Goal: Task Accomplishment & Management: Complete application form

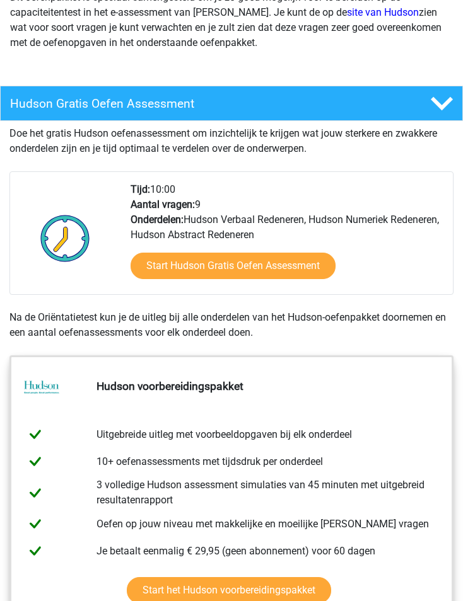
scroll to position [189, 0]
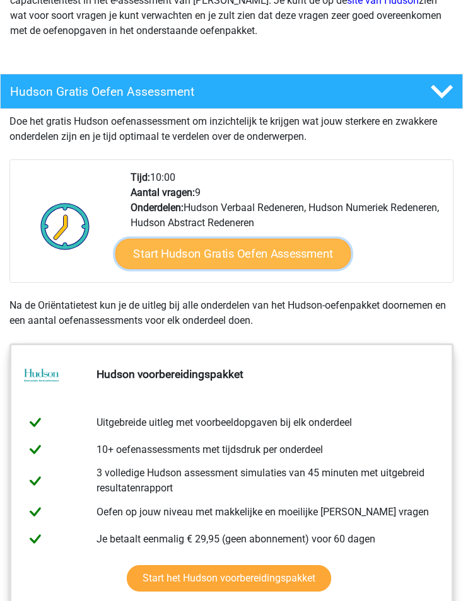
click at [205, 269] on link "Start Hudson Gratis Oefen Assessment" at bounding box center [233, 254] width 236 height 30
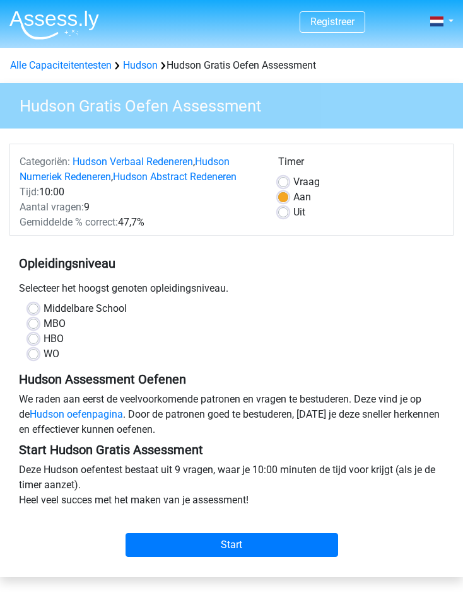
click at [43, 347] on label "HBO" at bounding box center [53, 338] width 20 height 15
click at [37, 344] on input "HBO" at bounding box center [33, 337] width 10 height 13
radio input "true"
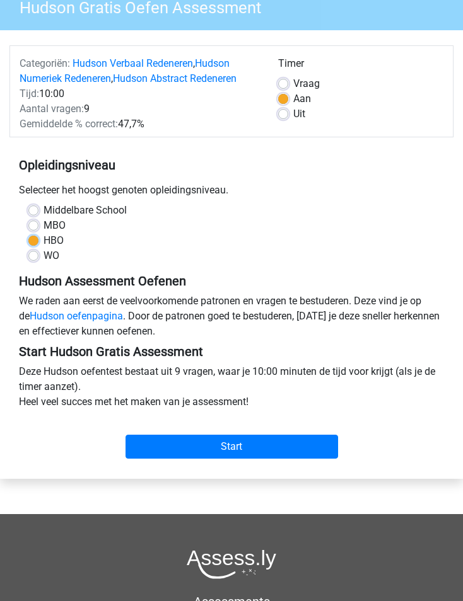
scroll to position [252, 0]
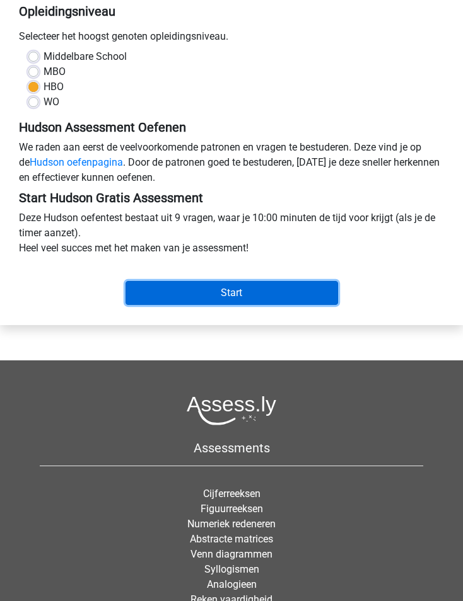
click at [178, 305] on input "Start" at bounding box center [231, 293] width 212 height 24
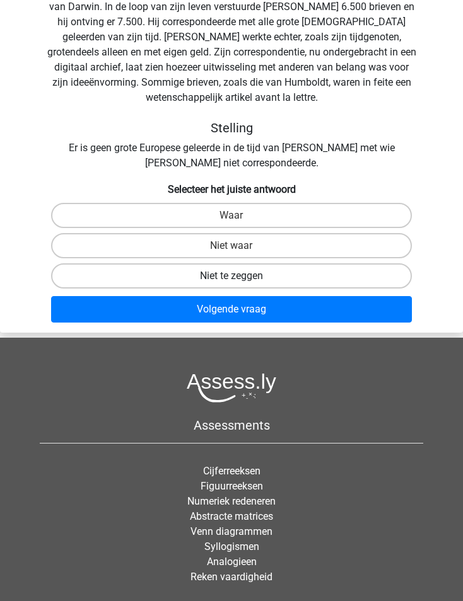
scroll to position [189, 0]
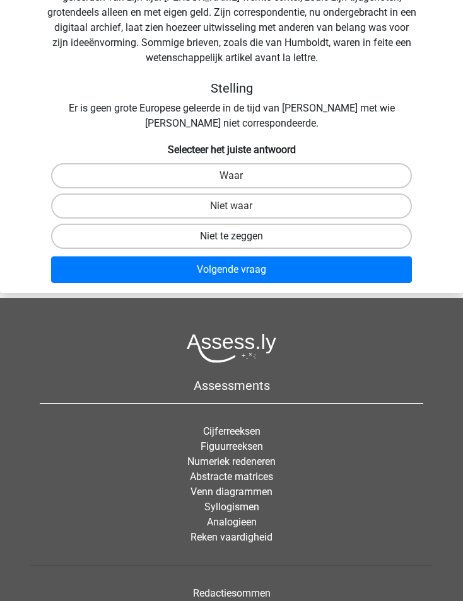
click at [205, 249] on label "Niet te zeggen" at bounding box center [231, 236] width 361 height 25
click at [231, 244] on input "Niet te zeggen" at bounding box center [235, 240] width 8 height 8
radio input "true"
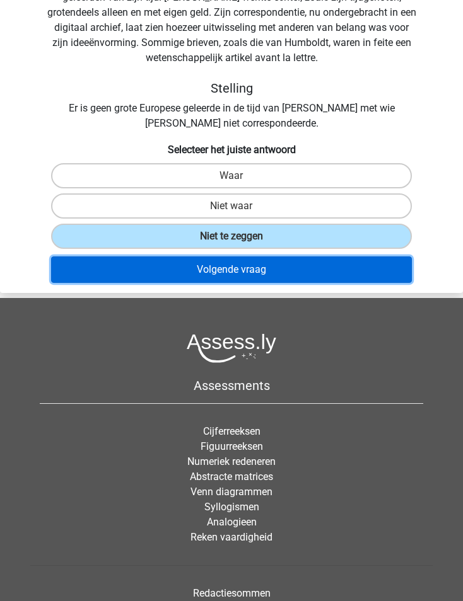
click at [204, 283] on button "Volgende vraag" at bounding box center [231, 269] width 361 height 26
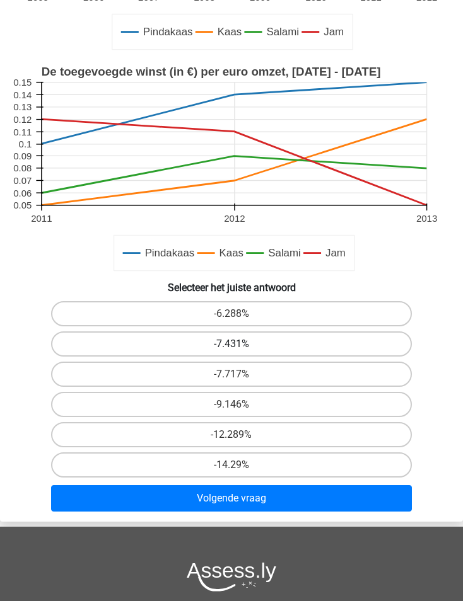
scroll to position [315, 0]
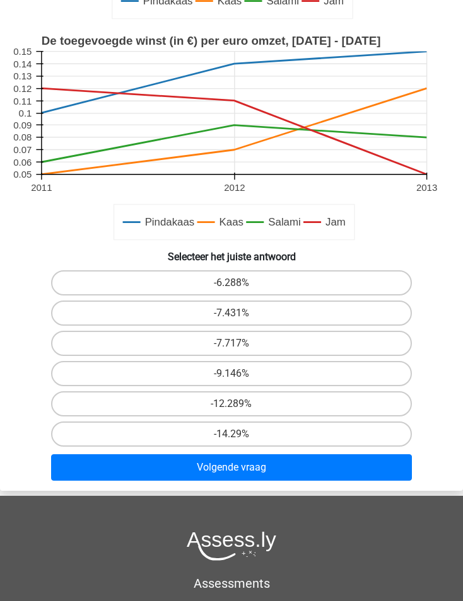
click at [235, 412] on input "-12.289%" at bounding box center [235, 408] width 8 height 8
radio input "true"
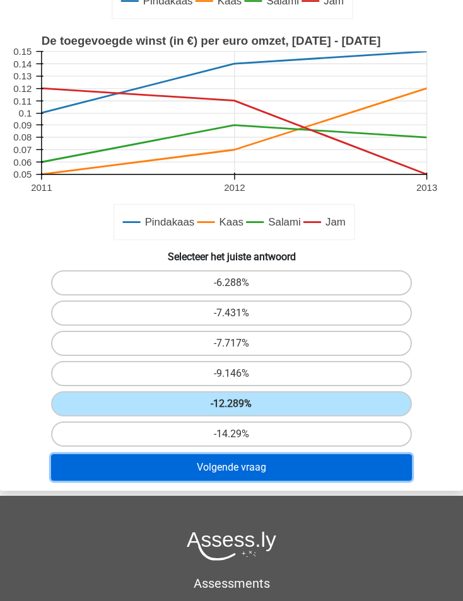
click at [224, 481] on button "Volgende vraag" at bounding box center [231, 467] width 361 height 26
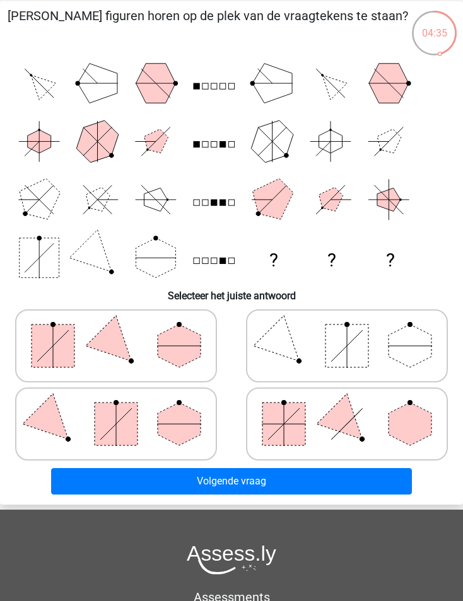
scroll to position [0, 0]
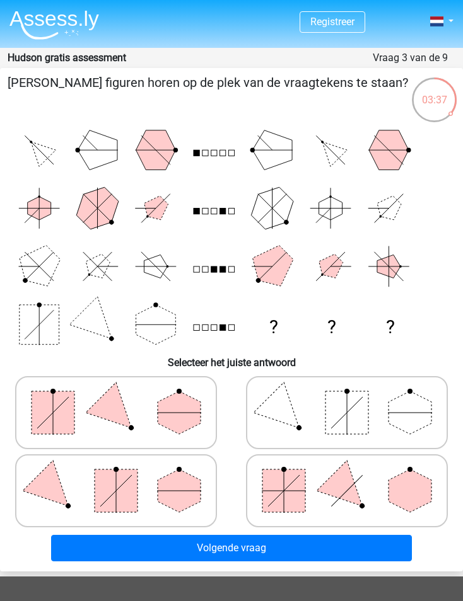
click at [119, 512] on rect at bounding box center [116, 490] width 43 height 43
click at [119, 475] on input "radio" at bounding box center [120, 471] width 8 height 8
radio input "true"
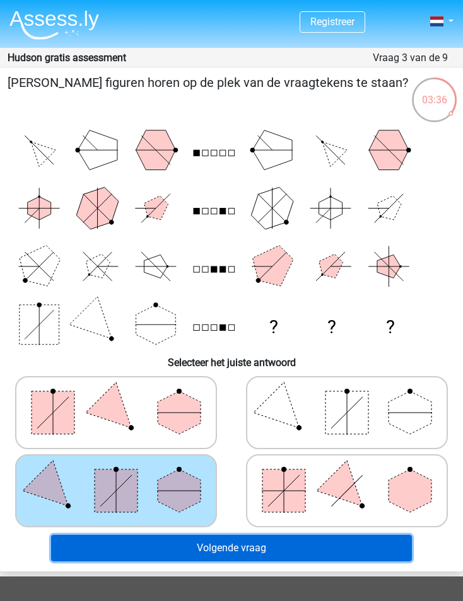
click at [233, 561] on button "Volgende vraag" at bounding box center [231, 548] width 361 height 26
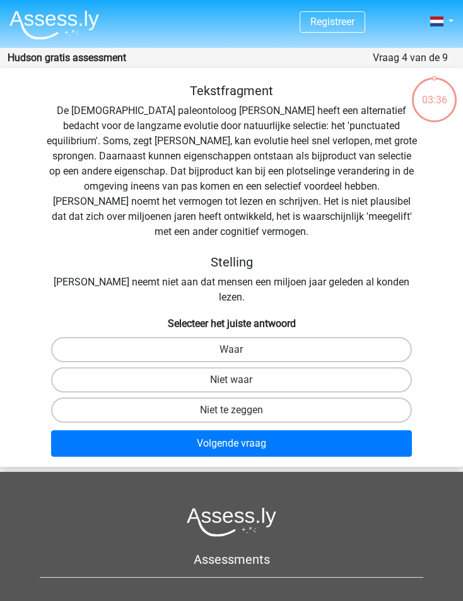
scroll to position [53, 0]
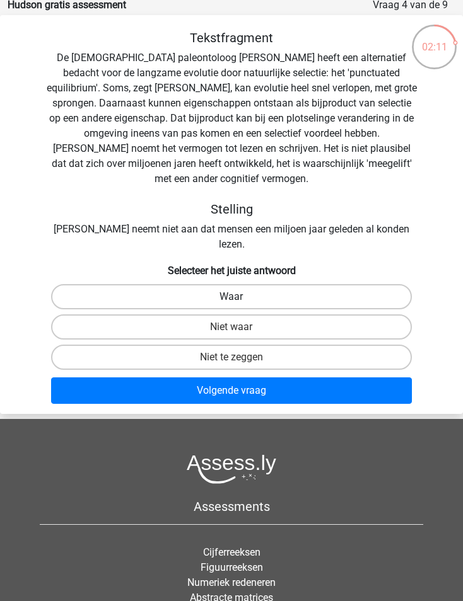
click at [243, 309] on label "Waar" at bounding box center [231, 296] width 361 height 25
click at [239, 305] on input "Waar" at bounding box center [235, 301] width 8 height 8
radio input "true"
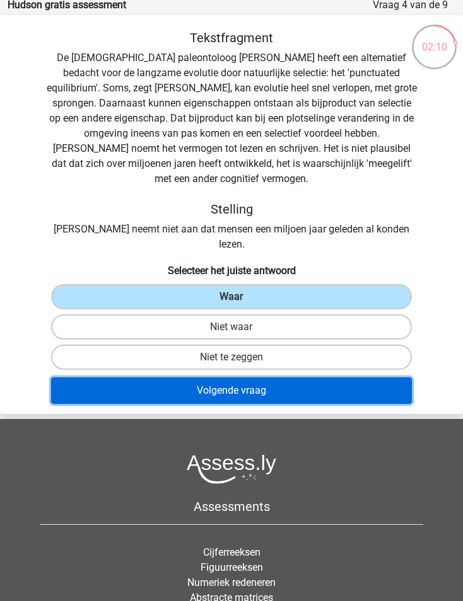
click at [237, 404] on button "Volgende vraag" at bounding box center [231, 390] width 361 height 26
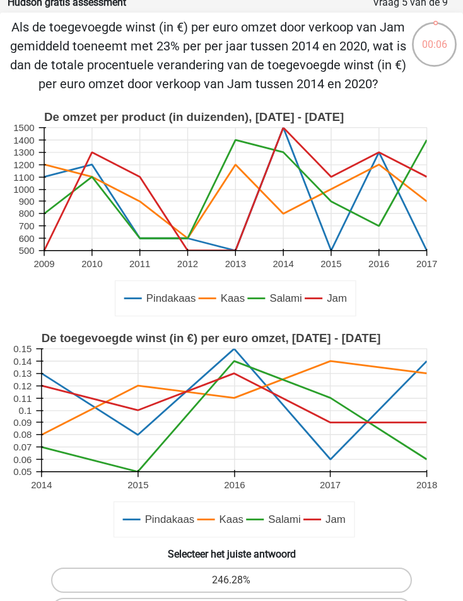
scroll to position [0, 0]
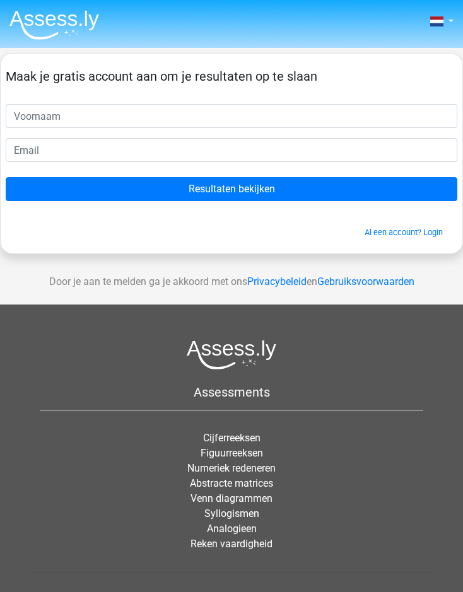
click at [89, 124] on input "text" at bounding box center [231, 116] width 451 height 24
type input "pieter-jan"
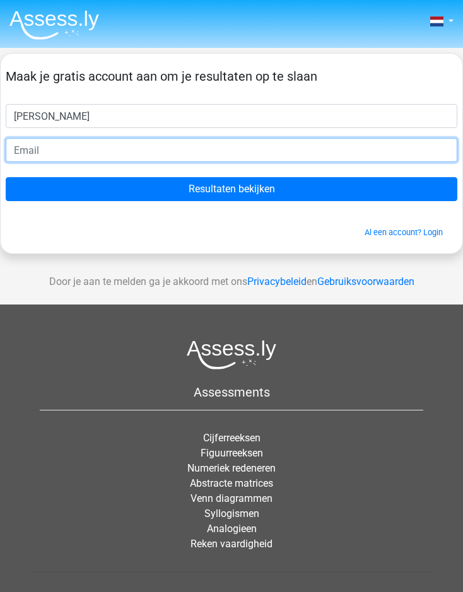
click at [45, 162] on input "email" at bounding box center [231, 150] width 451 height 24
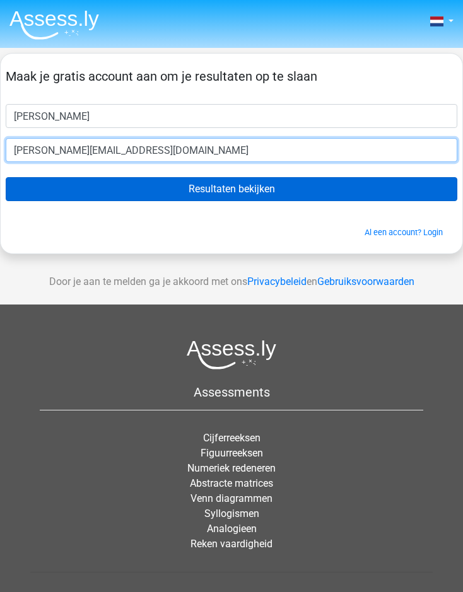
type input "pieter-jan.ghysels@engie.com"
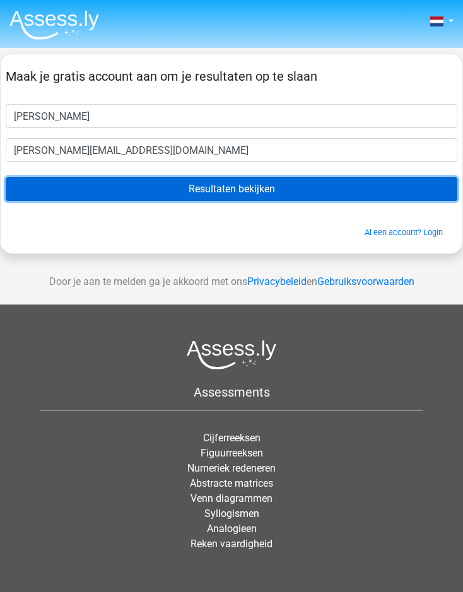
click at [170, 201] on input "Resultaten bekijken" at bounding box center [231, 189] width 451 height 24
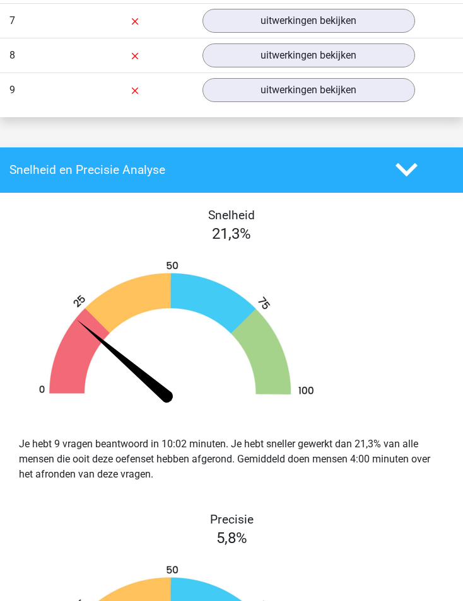
scroll to position [1638, 0]
